Goal: Contribute content

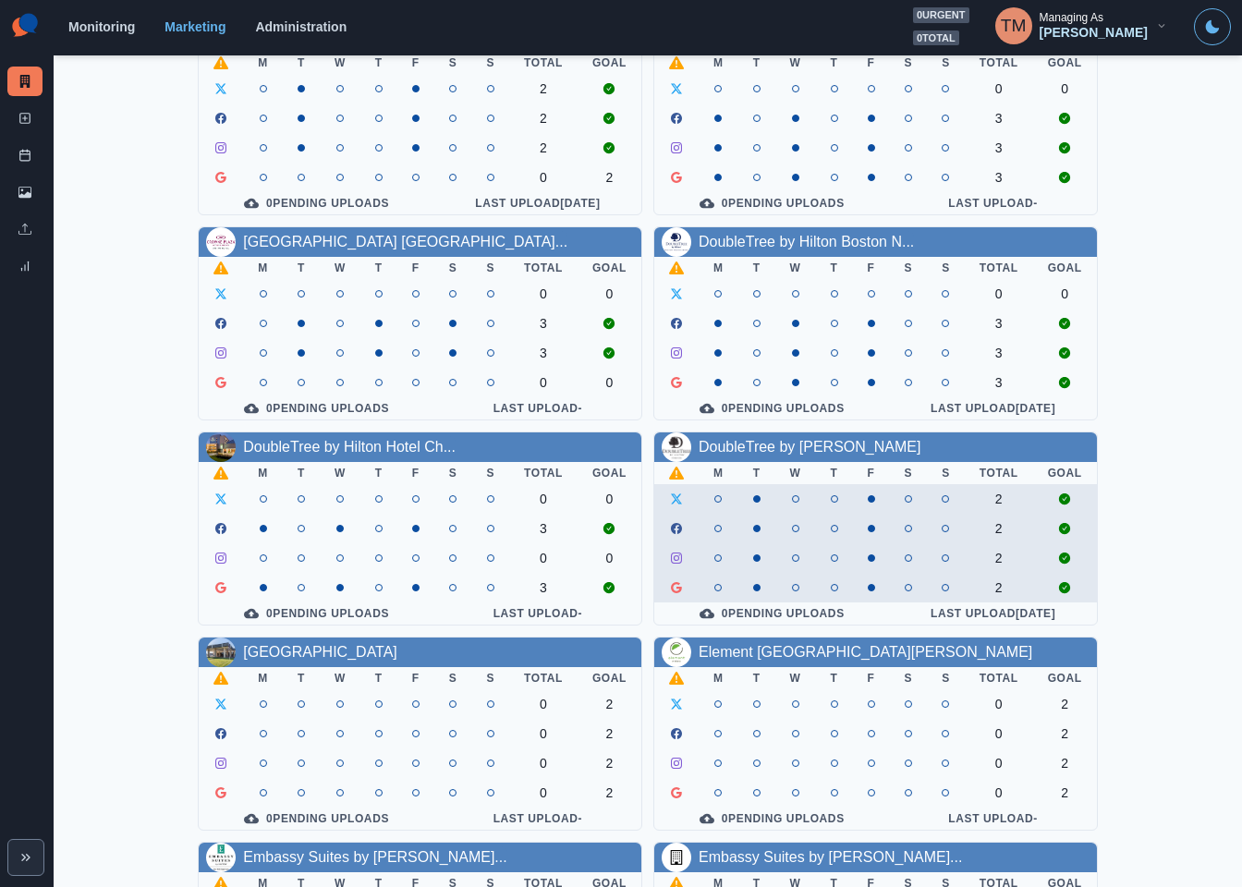
scroll to position [543, 0]
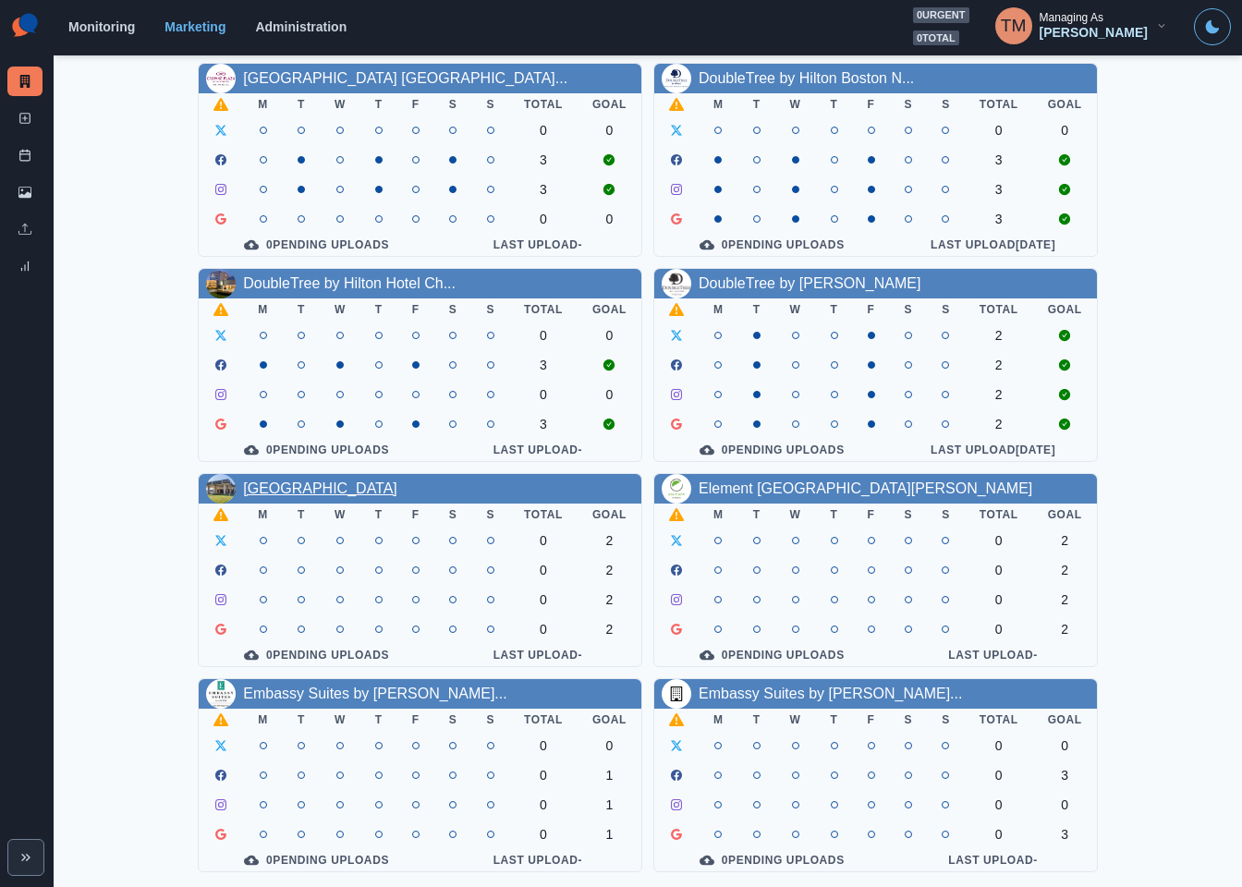
drag, startPoint x: 319, startPoint y: 460, endPoint x: 317, endPoint y: 474, distance: 14.0
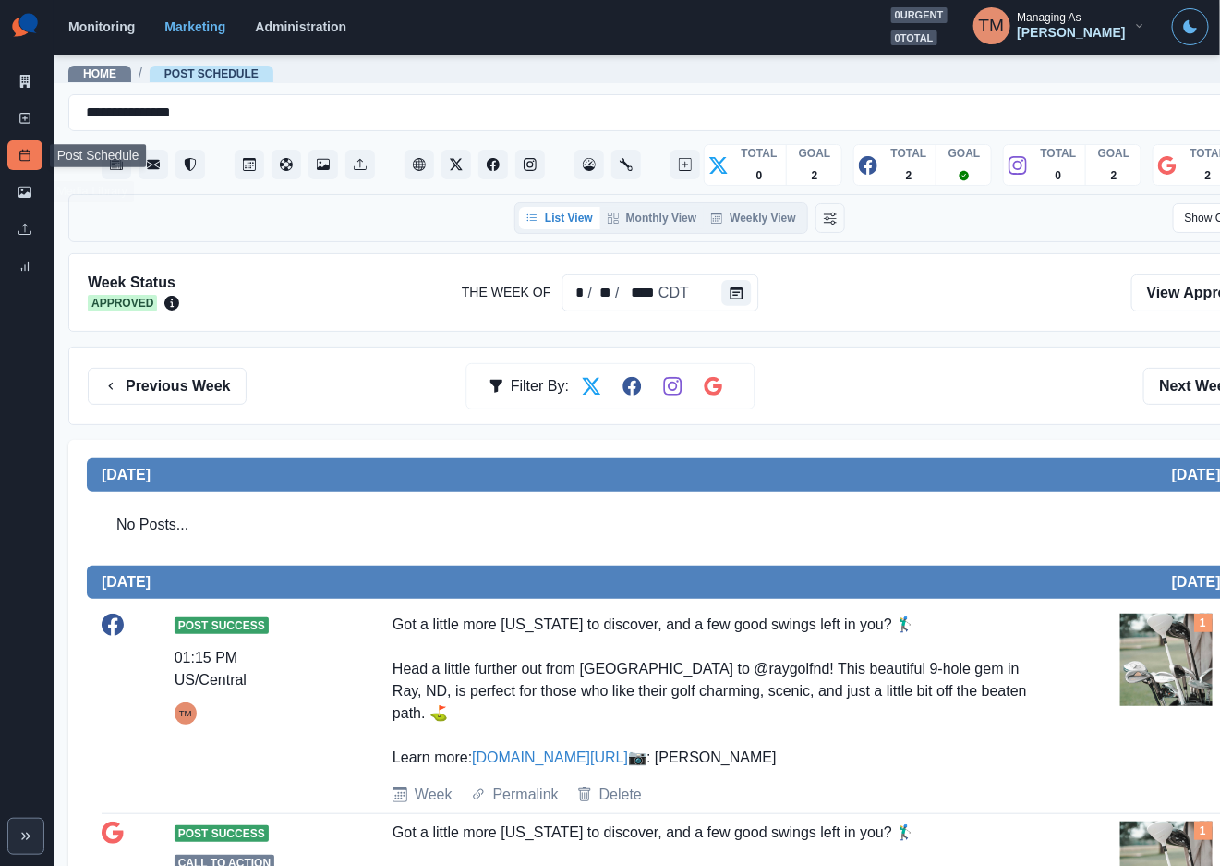
drag, startPoint x: 19, startPoint y: 203, endPoint x: 42, endPoint y: 176, distance: 36.1
click at [19, 202] on link "Media Library" at bounding box center [24, 192] width 35 height 30
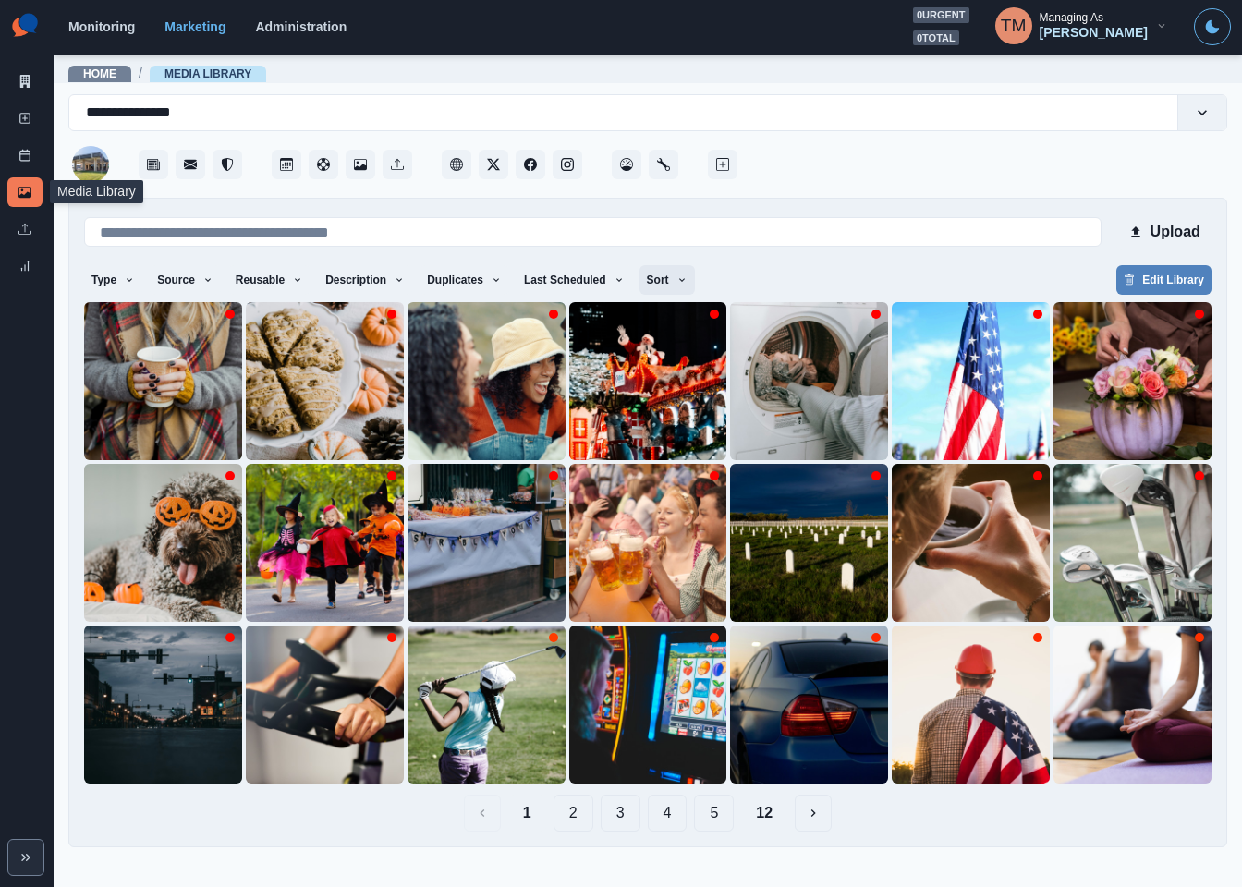
click at [676, 275] on icon "button" at bounding box center [681, 279] width 11 height 11
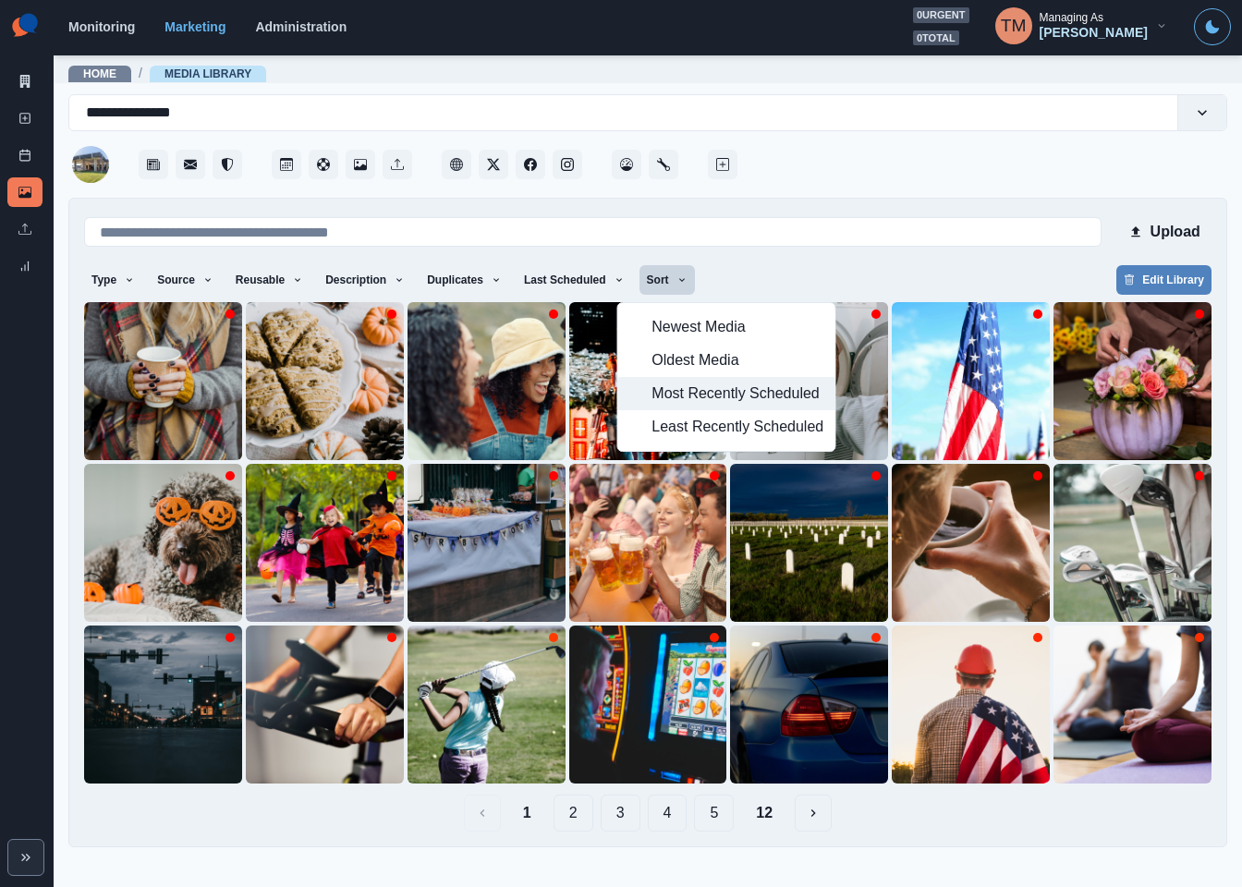
click at [704, 392] on span "Most Recently Scheduled" at bounding box center [737, 393] width 172 height 22
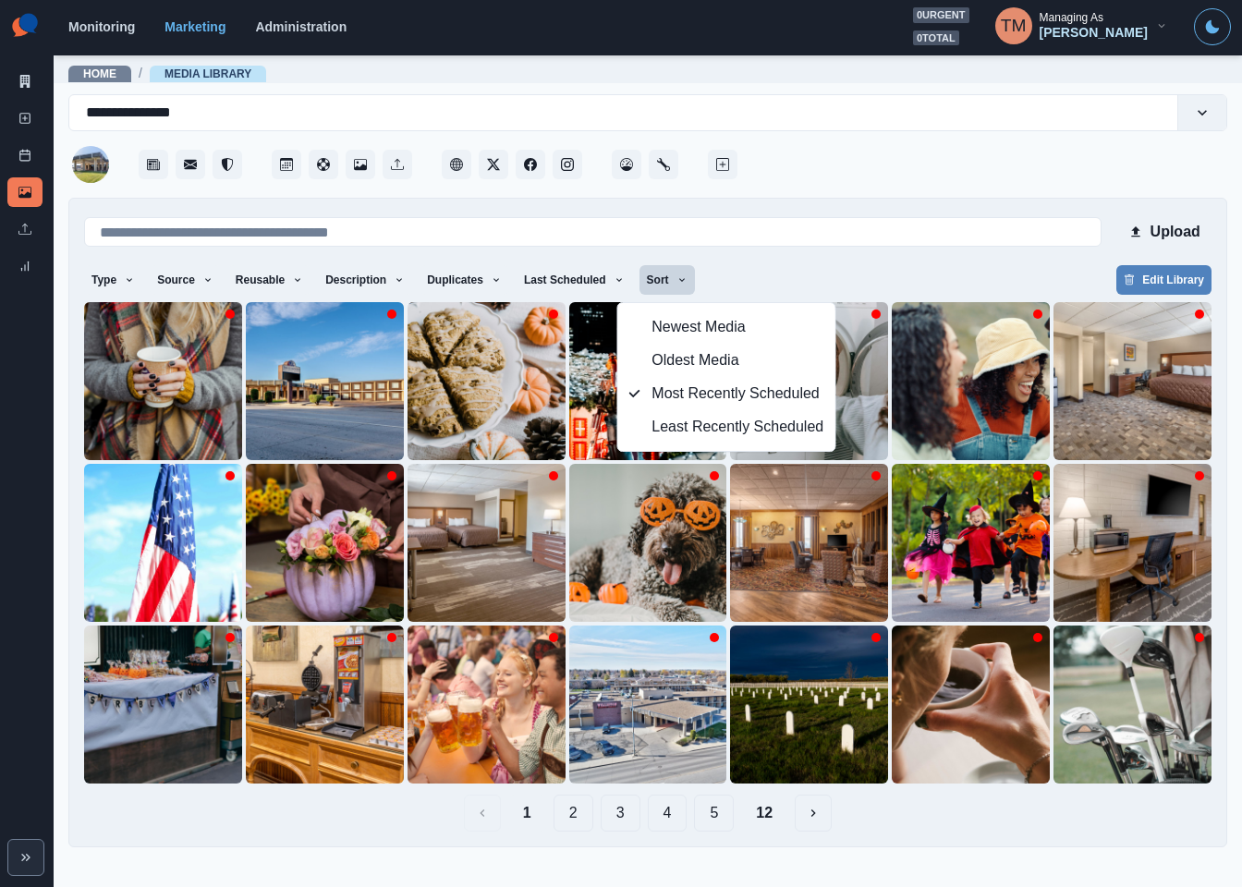
click at [903, 275] on div "Type Any Image Video Source Any Upload Social Manager Found: Instagram Found: G…" at bounding box center [647, 281] width 1127 height 33
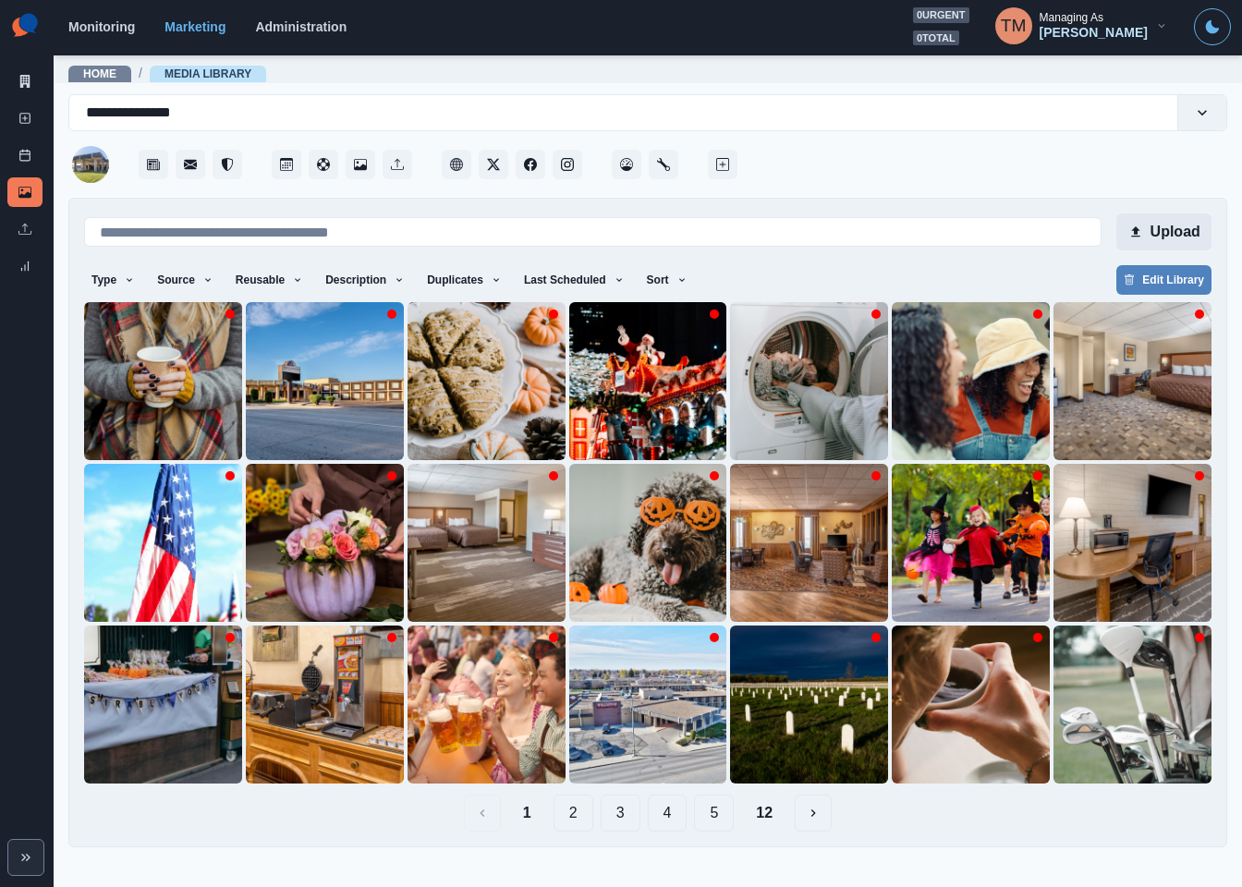
click at [1151, 227] on button "Upload" at bounding box center [1163, 231] width 95 height 37
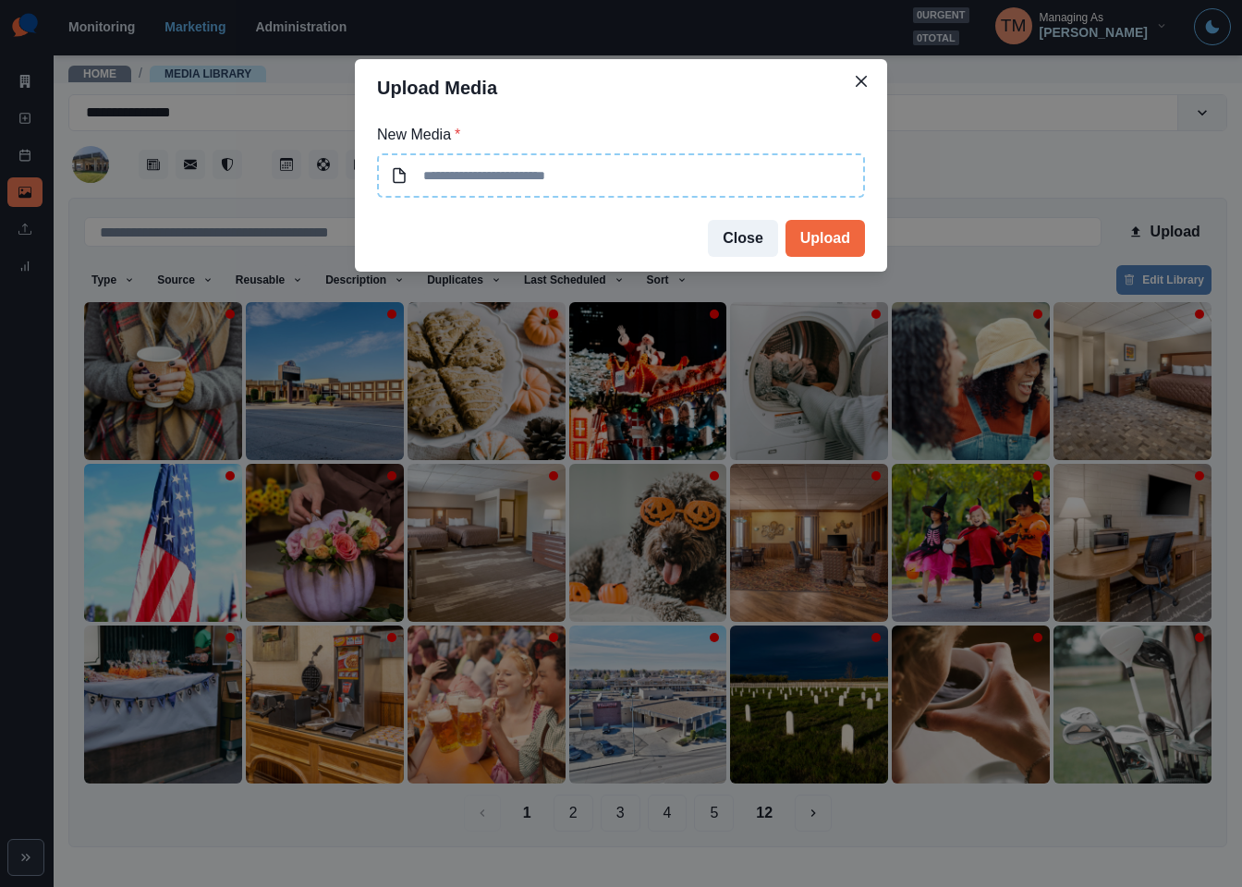
click at [652, 175] on input at bounding box center [621, 175] width 488 height 44
type input "**********"
click at [827, 244] on button "Upload" at bounding box center [824, 238] width 79 height 37
click at [740, 242] on button "Close" at bounding box center [743, 238] width 70 height 37
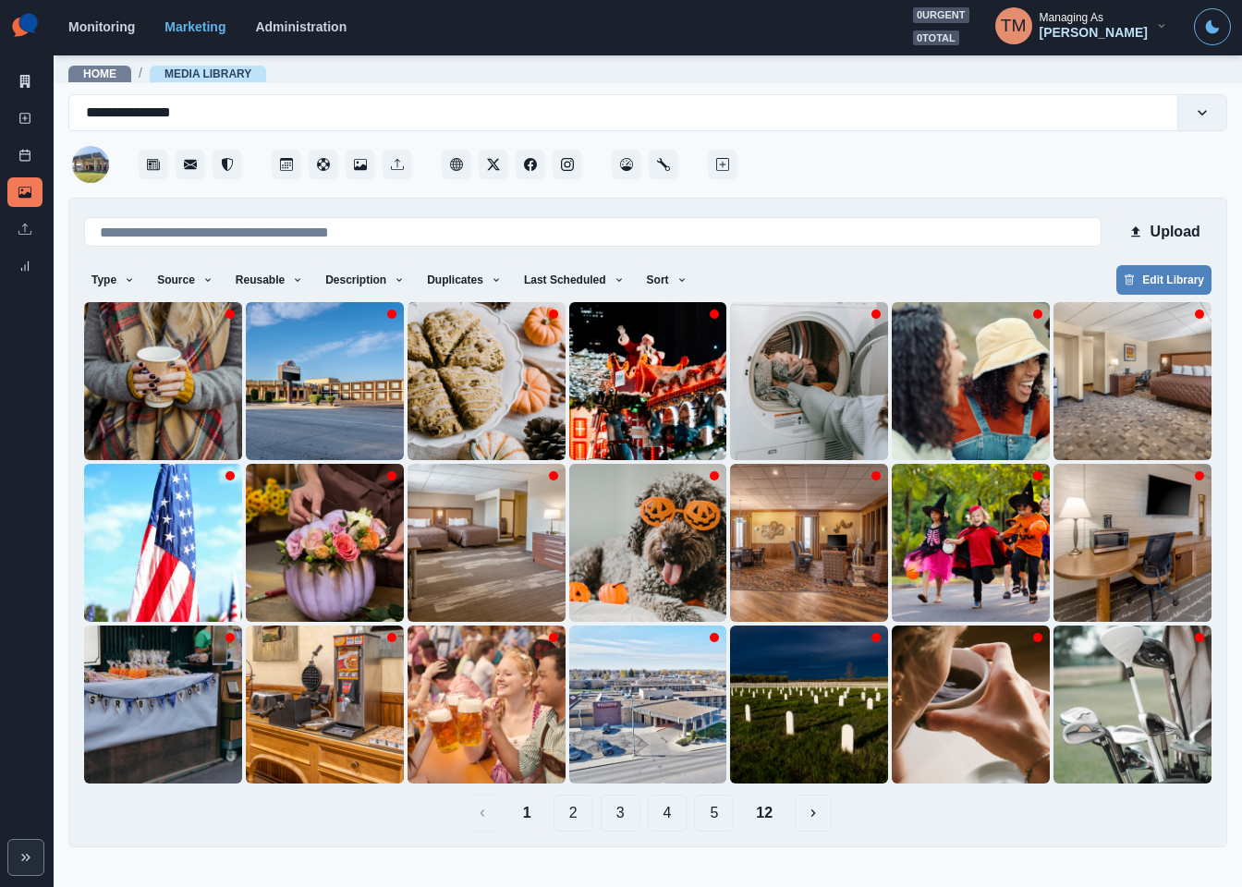
click at [574, 815] on button "2" at bounding box center [573, 812] width 40 height 37
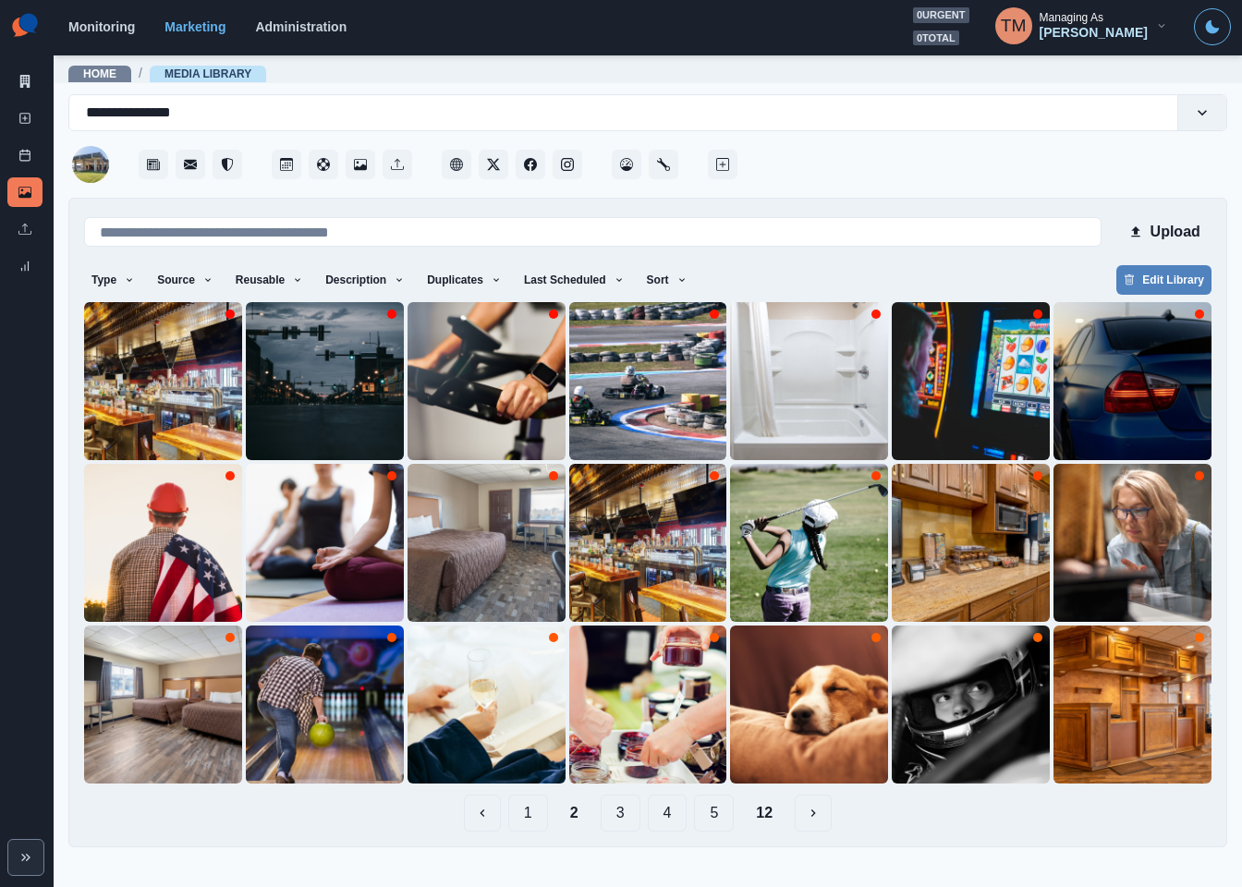
click at [622, 821] on button "3" at bounding box center [620, 812] width 40 height 37
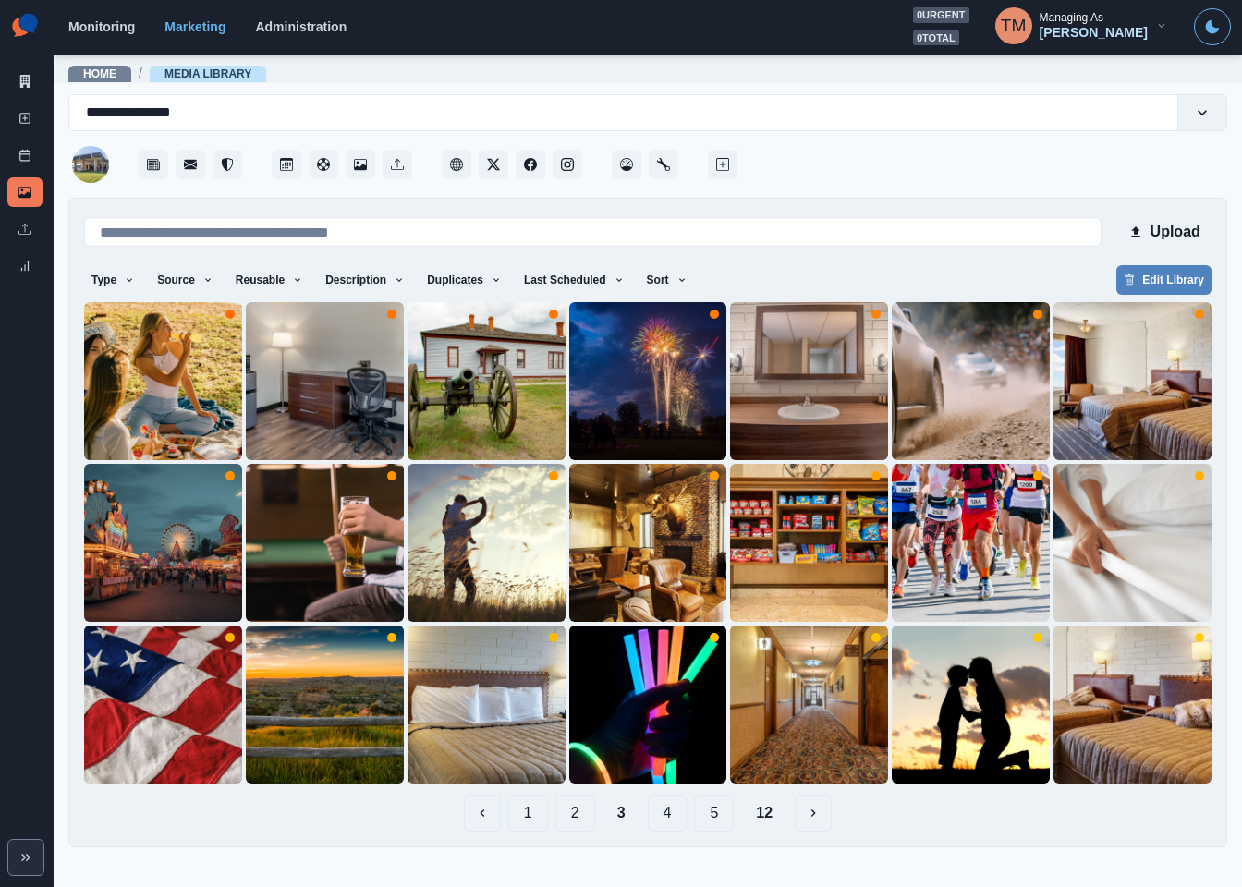
click at [674, 816] on button "4" at bounding box center [668, 812] width 40 height 37
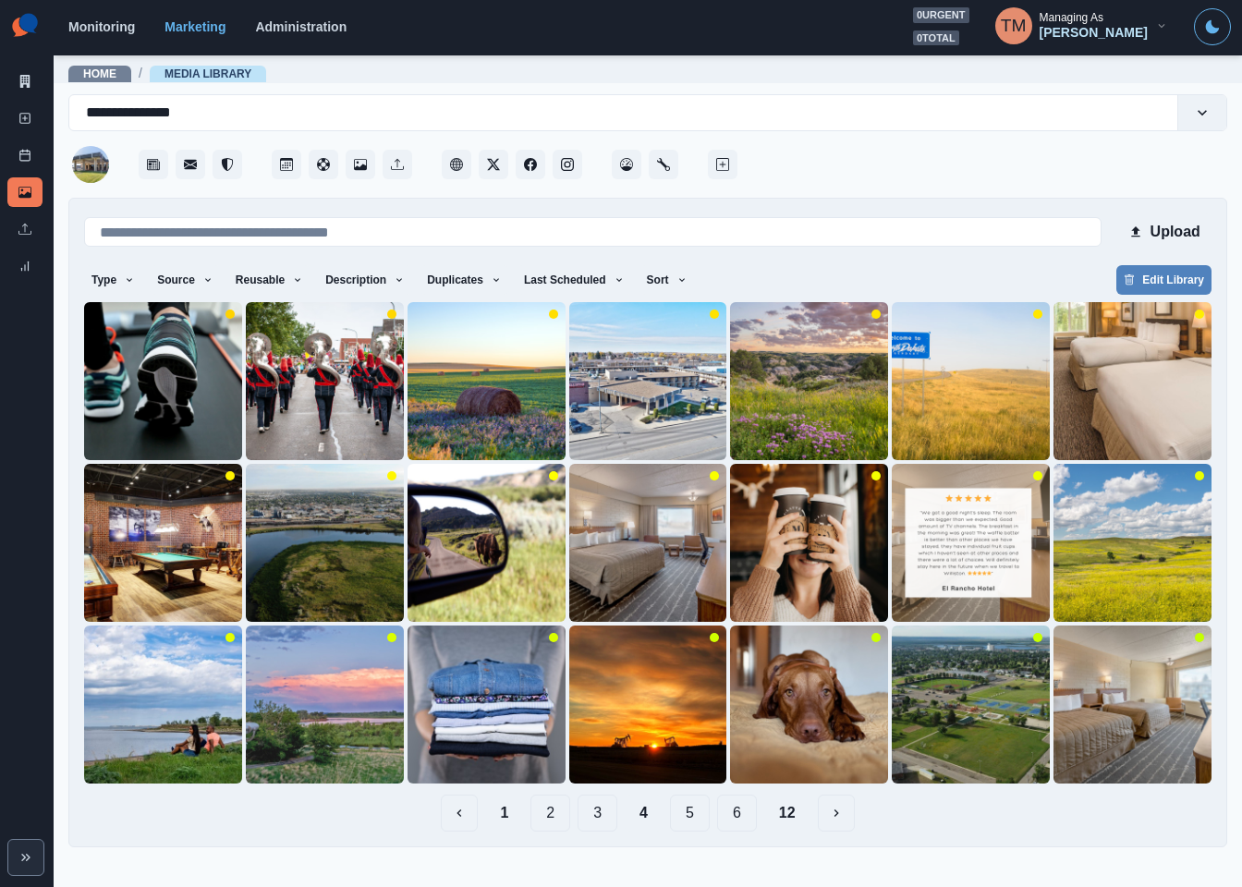
click at [688, 815] on button "5" at bounding box center [690, 812] width 40 height 37
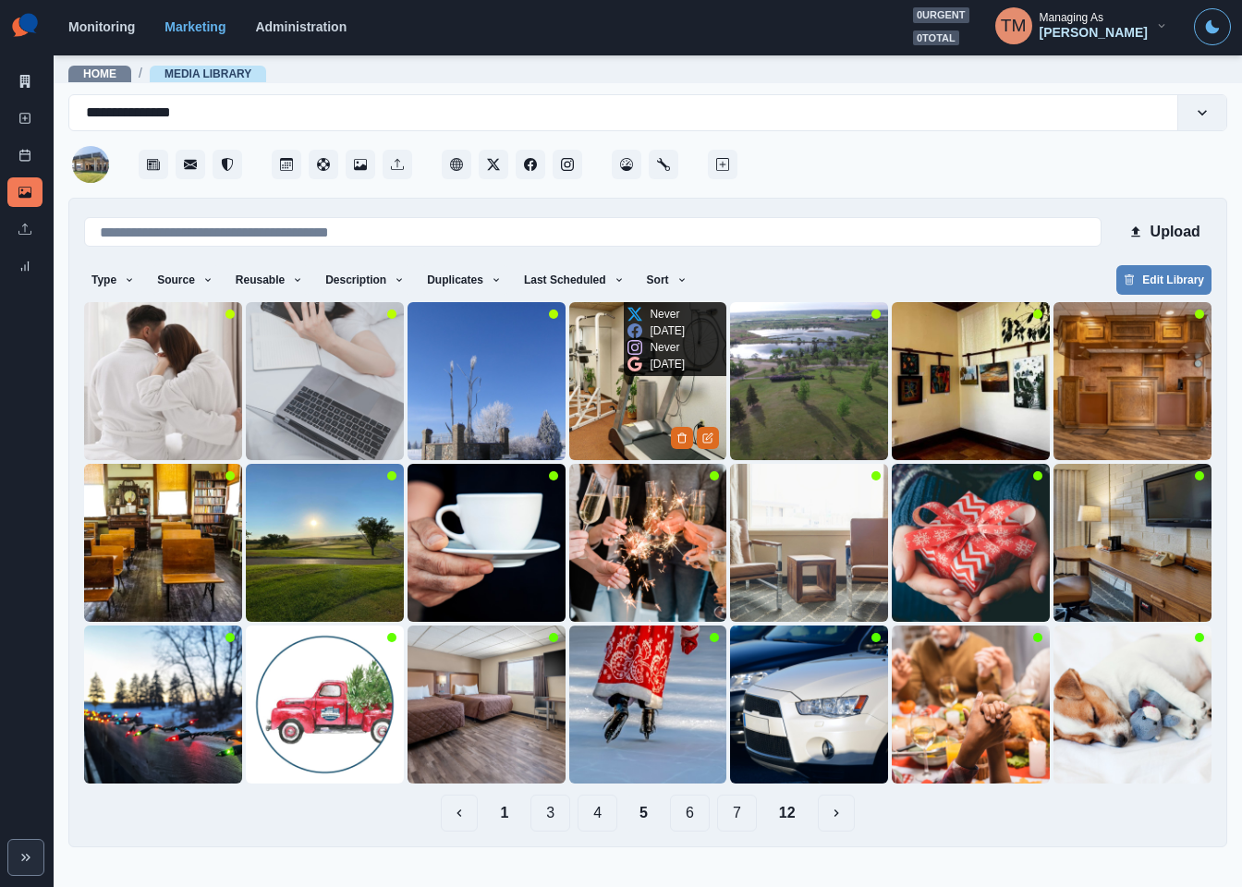
click at [624, 407] on img at bounding box center [648, 381] width 158 height 158
